Goal: Task Accomplishment & Management: Complete application form

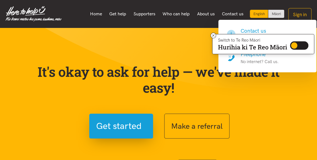
click at [230, 15] on link "Contact us" at bounding box center [233, 14] width 29 height 12
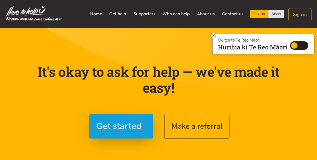
click at [230, 15] on link "Contact us" at bounding box center [233, 14] width 29 height 12
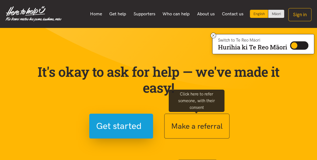
click at [205, 131] on button "Make a referral" at bounding box center [196, 126] width 65 height 25
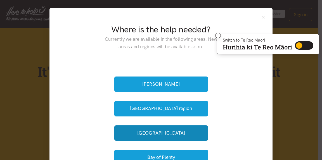
click at [162, 132] on button "[GEOGRAPHIC_DATA]" at bounding box center [161, 132] width 94 height 15
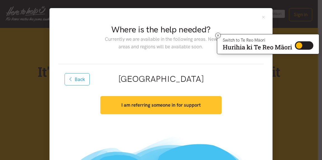
click at [160, 108] on button "I am referring someone in for support" at bounding box center [160, 105] width 121 height 18
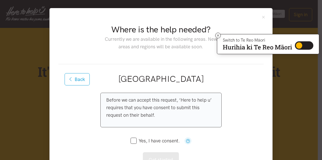
click at [160, 108] on p "Before we can accept this request, ‘Here to help u’ requires that you have cons…" at bounding box center [160, 107] width 109 height 23
click at [128, 138] on div "Before we can accept this request, ‘Here to help u’ requires that you have cons…" at bounding box center [160, 130] width 121 height 75
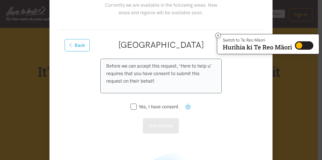
scroll to position [49, 0]
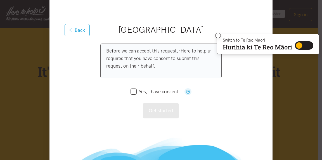
click at [130, 91] on input "Yes, I have consent." at bounding box center [154, 91] width 49 height 5
checkbox input "true"
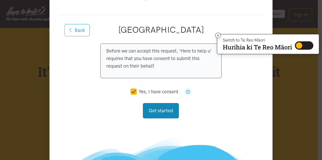
click at [157, 116] on button "Get started" at bounding box center [161, 110] width 36 height 15
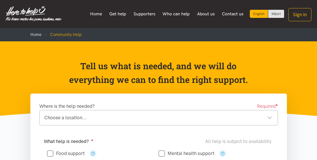
click at [152, 121] on div "Choose a location..." at bounding box center [158, 118] width 228 height 8
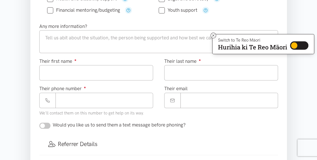
scroll to position [180, 0]
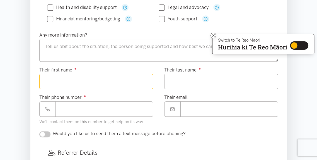
click at [52, 84] on input "Their first name ●" at bounding box center [96, 81] width 114 height 15
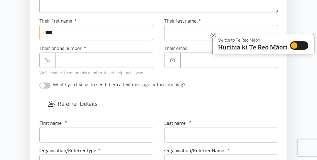
scroll to position [204, 0]
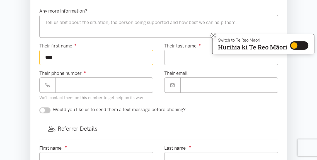
type input "****"
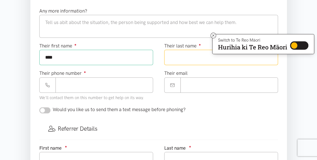
click at [224, 56] on input "Their last name ●" at bounding box center [221, 57] width 114 height 15
type input "****"
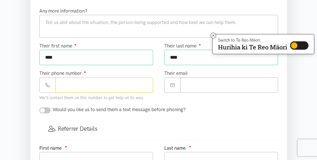
click at [88, 83] on input "Their phone number ●" at bounding box center [105, 84] width 98 height 15
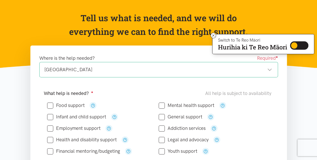
scroll to position [0, 0]
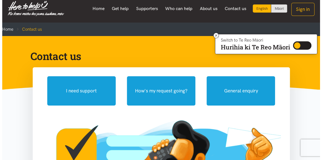
scroll to position [16, 0]
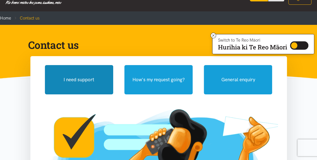
click at [88, 83] on button "I need support" at bounding box center [79, 79] width 68 height 29
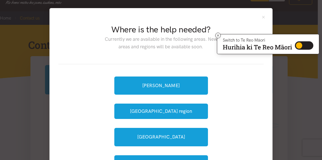
scroll to position [11, 0]
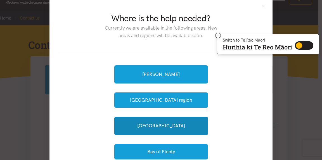
click at [139, 126] on link "[GEOGRAPHIC_DATA]" at bounding box center [161, 126] width 94 height 18
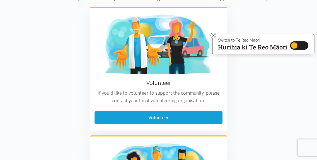
scroll to position [465, 0]
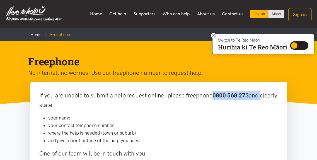
drag, startPoint x: 213, startPoint y: 94, endPoint x: 280, endPoint y: 95, distance: 66.5
click at [280, 95] on div "If you are unable to submit a help request online, please freephone 0800 568 27…" at bounding box center [158, 140] width 257 height 117
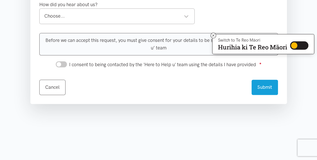
scroll to position [293, 0]
